Goal: Transaction & Acquisition: Subscribe to service/newsletter

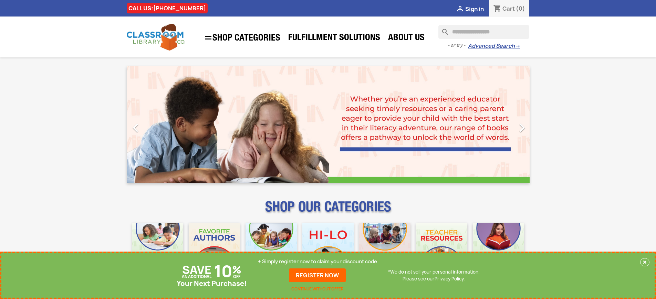
click at [317, 262] on p "+ Simply register now to claim your discount code" at bounding box center [317, 262] width 119 height 7
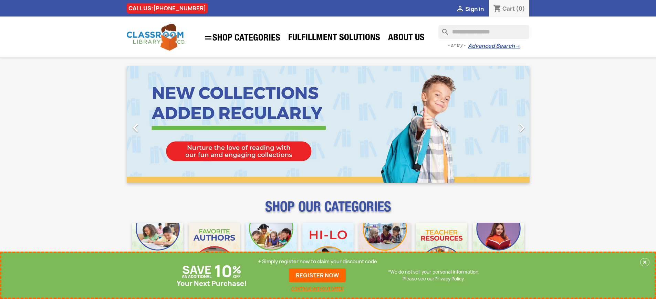
click at [317, 262] on p "+ Simply register now to claim your discount code" at bounding box center [317, 262] width 119 height 7
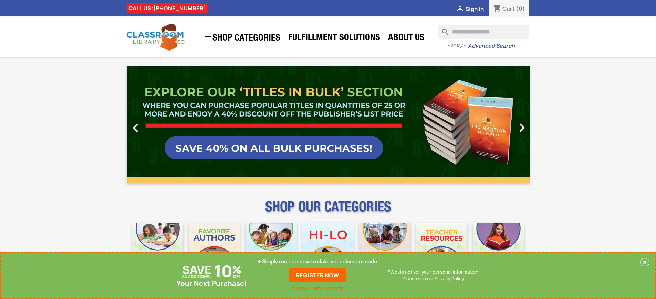
click at [317, 262] on p "+ Simply register now to claim your discount code" at bounding box center [317, 262] width 119 height 7
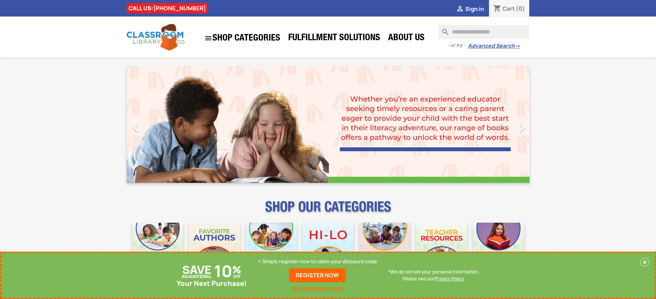
click at [317, 262] on p "+ Simply register now to claim your discount code" at bounding box center [317, 262] width 119 height 7
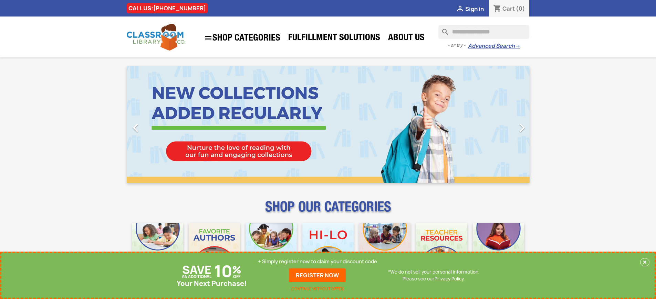
click at [317, 262] on p "+ Simply register now to claim your discount code" at bounding box center [317, 262] width 119 height 7
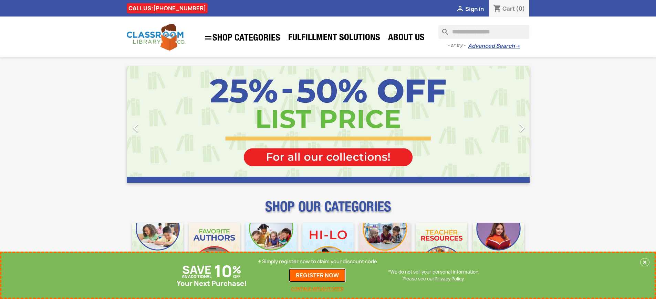
click at [317, 276] on link "REGISTER NOW" at bounding box center [317, 276] width 57 height 14
click at [317, 262] on p "+ Simply register now to claim your discount code" at bounding box center [317, 262] width 119 height 7
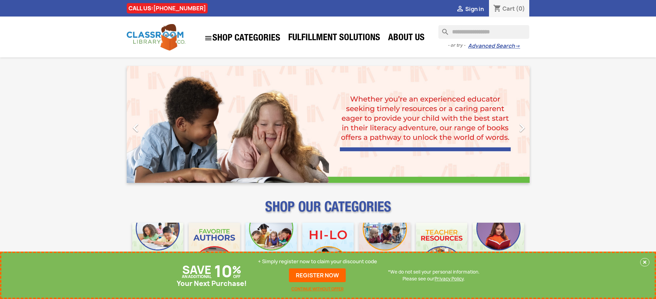
click at [317, 262] on p "+ Simply register now to claim your discount code" at bounding box center [317, 262] width 119 height 7
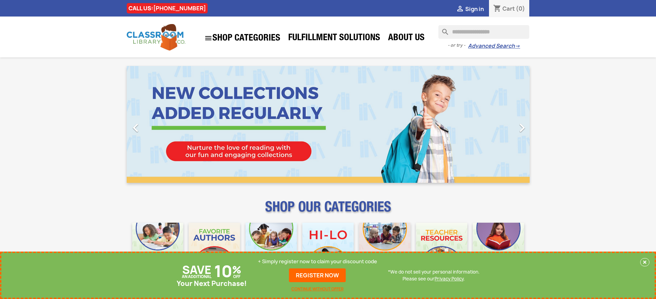
click at [317, 262] on p "+ Simply register now to claim your discount code" at bounding box center [317, 262] width 119 height 7
click at [317, 276] on link "REGISTER NOW" at bounding box center [317, 276] width 57 height 14
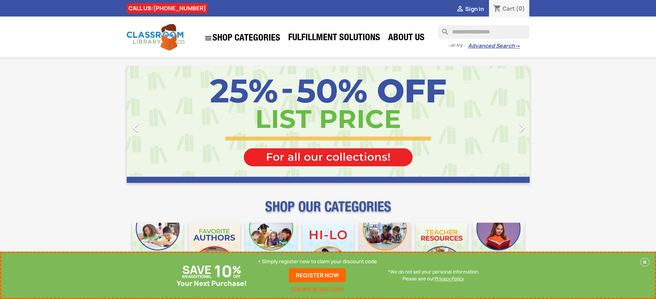
click at [317, 262] on p "+ Simply register now to claim your discount code" at bounding box center [317, 262] width 119 height 7
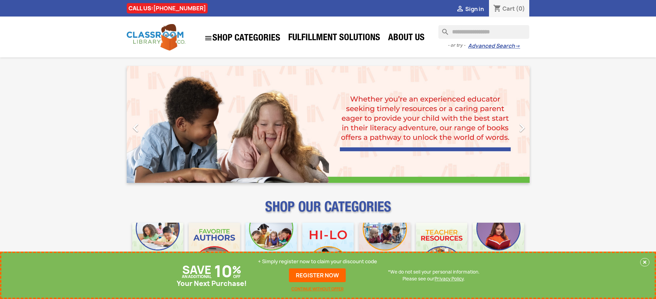
click at [317, 262] on p "+ Simply register now to claim your discount code" at bounding box center [317, 262] width 119 height 7
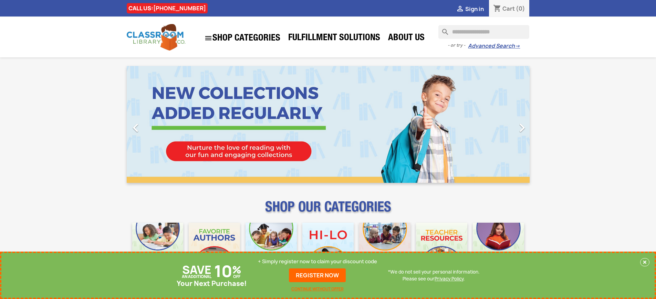
click at [317, 262] on p "+ Simply register now to claim your discount code" at bounding box center [317, 262] width 119 height 7
click at [317, 276] on link "REGISTER NOW" at bounding box center [317, 276] width 57 height 14
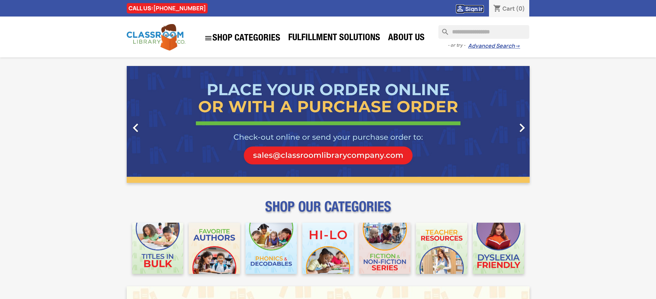
click at [474, 9] on span "Sign in" at bounding box center [474, 9] width 19 height 8
